Goal: Check status: Check status

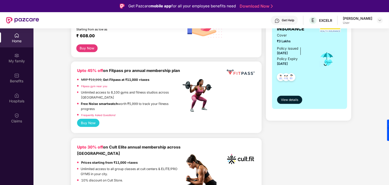
scroll to position [152, 0]
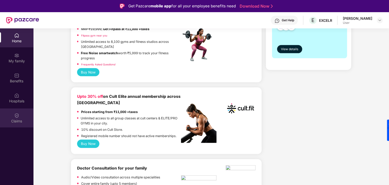
click at [17, 120] on div "Claims" at bounding box center [16, 121] width 33 height 5
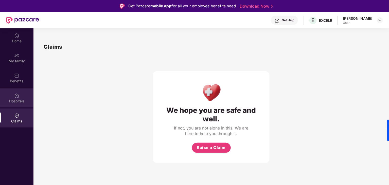
click at [12, 103] on div "Hospitals" at bounding box center [16, 101] width 33 height 5
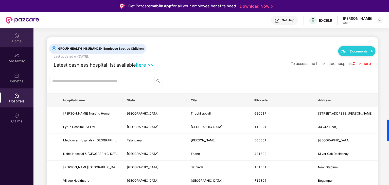
click at [17, 43] on div "Home" at bounding box center [16, 41] width 33 height 5
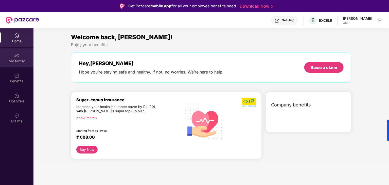
click at [14, 62] on div "My family" at bounding box center [16, 61] width 33 height 5
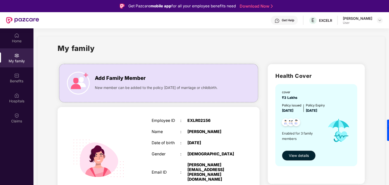
click at [373, 23] on div "[PERSON_NAME] User" at bounding box center [363, 20] width 40 height 9
click at [376, 19] on div "[PERSON_NAME] User" at bounding box center [363, 20] width 40 height 9
click at [380, 20] on img at bounding box center [380, 20] width 4 height 4
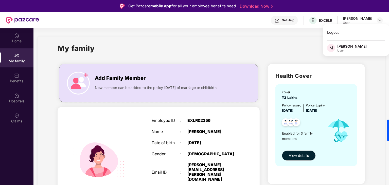
click at [210, 122] on div "EXLR02156" at bounding box center [212, 120] width 50 height 5
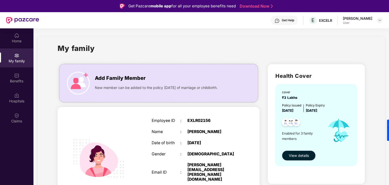
click at [297, 157] on span "View details" at bounding box center [299, 156] width 20 height 6
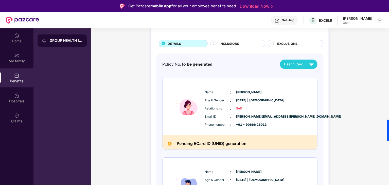
scroll to position [25, 0]
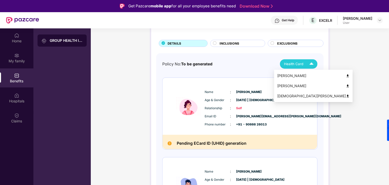
click at [307, 66] on img at bounding box center [311, 64] width 9 height 9
click at [346, 76] on img at bounding box center [348, 76] width 4 height 4
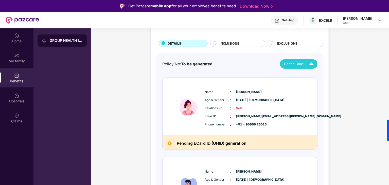
click at [227, 41] on div "INCLUSIONS" at bounding box center [237, 43] width 55 height 7
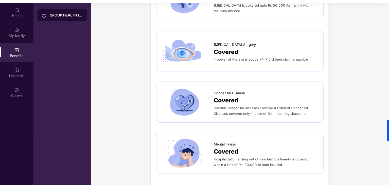
scroll to position [28, 0]
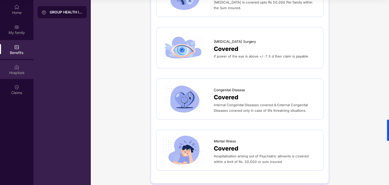
click at [10, 70] on div "Hospitals" at bounding box center [16, 72] width 33 height 5
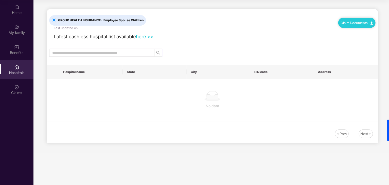
scroll to position [0, 0]
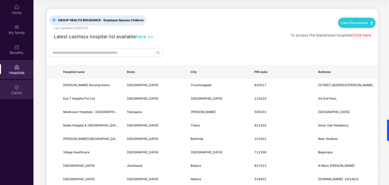
click at [20, 88] on div "Claims" at bounding box center [16, 89] width 33 height 19
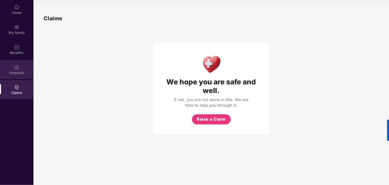
click at [19, 73] on div "Hospitals" at bounding box center [16, 72] width 33 height 5
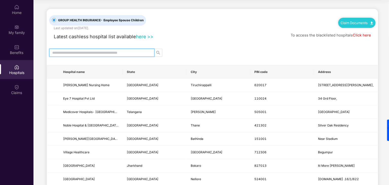
click at [141, 52] on input "text" at bounding box center [99, 53] width 95 height 6
